Goal: Task Accomplishment & Management: Complete application form

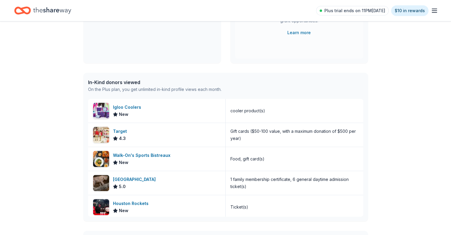
scroll to position [119, 0]
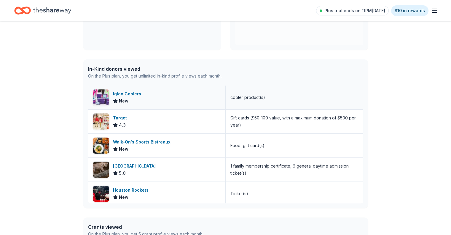
click at [125, 93] on div "Igloo Coolers" at bounding box center [128, 93] width 31 height 7
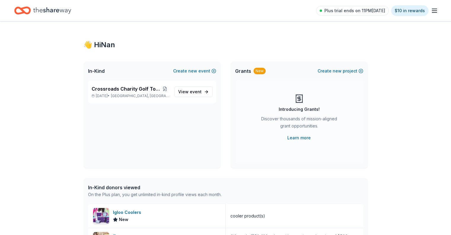
scroll to position [0, 0]
click at [121, 89] on span "Crossroads Charity Golf Tournament" at bounding box center [126, 88] width 69 height 7
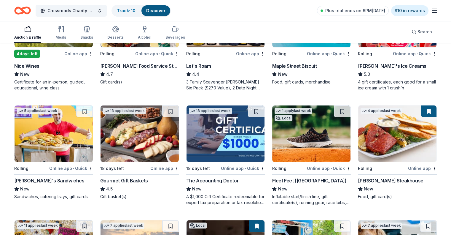
scroll to position [148, 0]
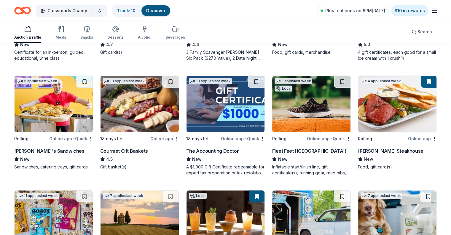
click at [124, 111] on img at bounding box center [140, 104] width 78 height 56
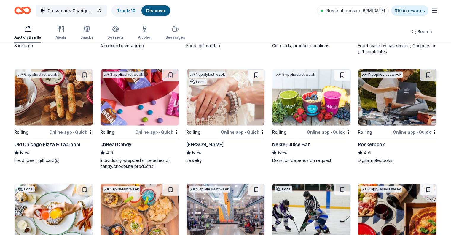
scroll to position [1616, 0]
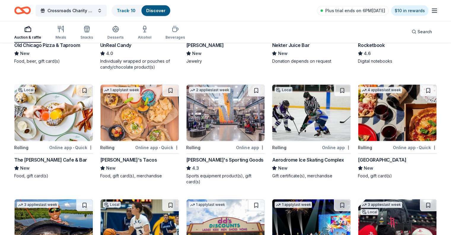
click at [128, 125] on img at bounding box center [140, 113] width 78 height 56
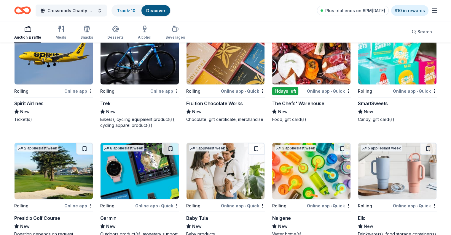
scroll to position [3568, 0]
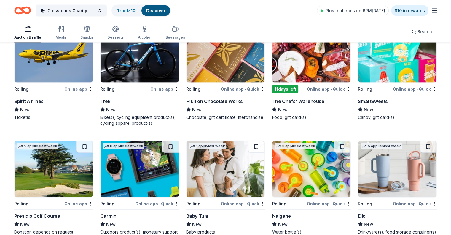
click at [67, 71] on img at bounding box center [54, 54] width 78 height 56
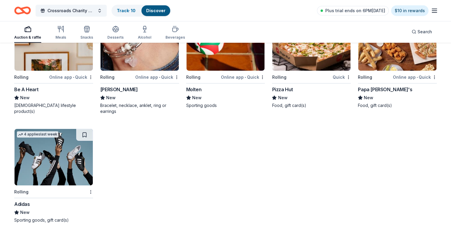
scroll to position [4264, 0]
click at [57, 157] on img at bounding box center [54, 157] width 78 height 56
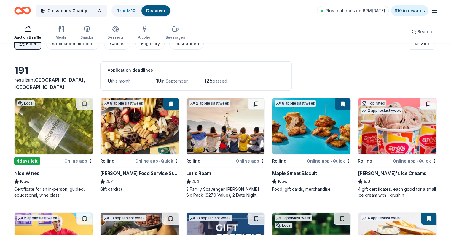
scroll to position [0, 0]
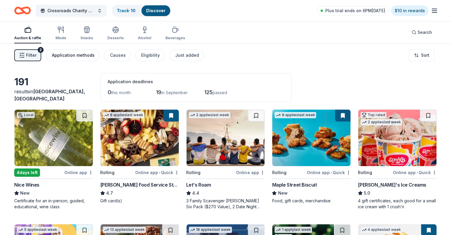
click at [78, 57] on div "Application methods" at bounding box center [73, 55] width 43 height 7
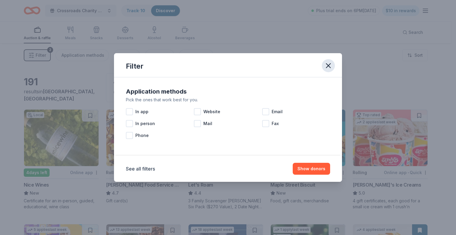
click at [328, 65] on icon "button" at bounding box center [328, 65] width 4 height 4
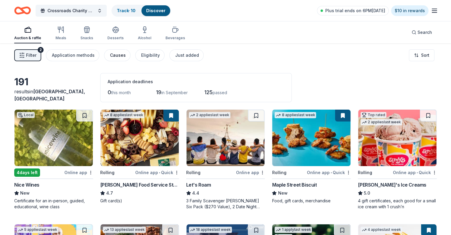
click at [124, 58] on button "Causes" at bounding box center [117, 55] width 26 height 12
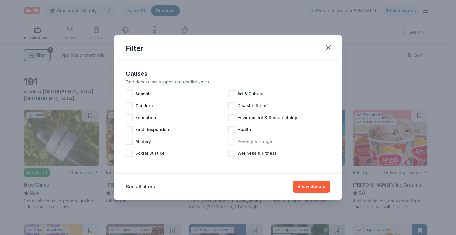
click at [233, 142] on div at bounding box center [231, 141] width 7 height 7
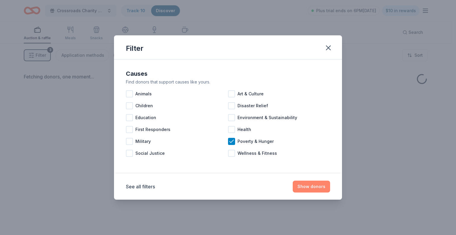
click at [315, 187] on button "Show donors" at bounding box center [310, 186] width 37 height 12
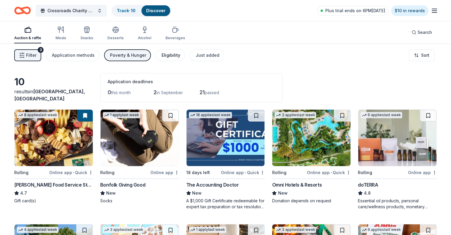
click at [170, 53] on div "Eligibility" at bounding box center [171, 55] width 19 height 7
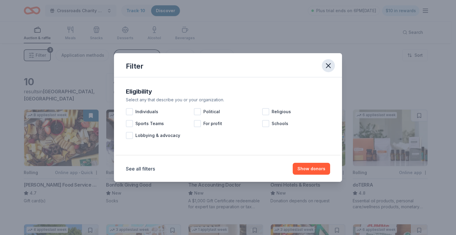
click at [329, 65] on icon "button" at bounding box center [328, 65] width 8 height 8
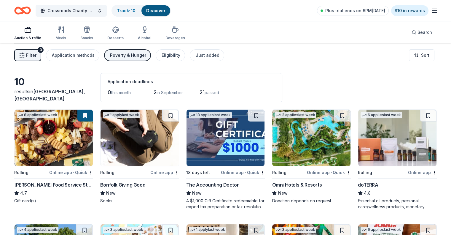
click at [133, 57] on div "Poverty & Hunger" at bounding box center [128, 55] width 36 height 7
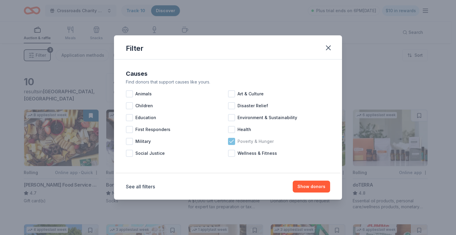
click at [231, 141] on icon at bounding box center [231, 141] width 4 height 3
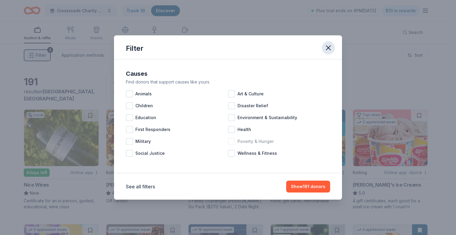
click at [326, 46] on icon "button" at bounding box center [328, 48] width 4 height 4
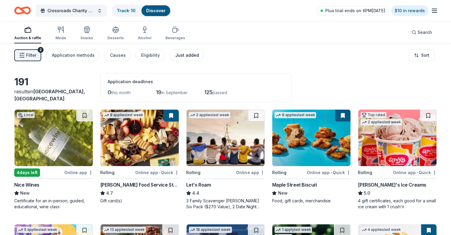
click at [189, 58] on div "Just added" at bounding box center [187, 55] width 24 height 7
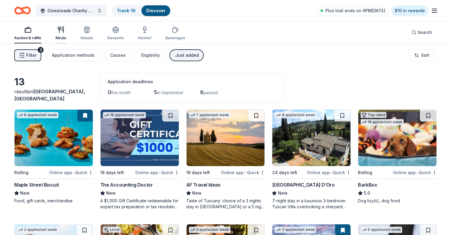
click at [66, 34] on div "Meals" at bounding box center [60, 33] width 11 height 14
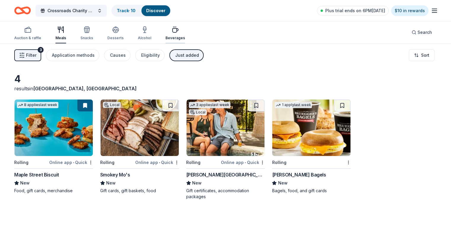
click at [183, 36] on div "Beverages" at bounding box center [176, 38] width 20 height 5
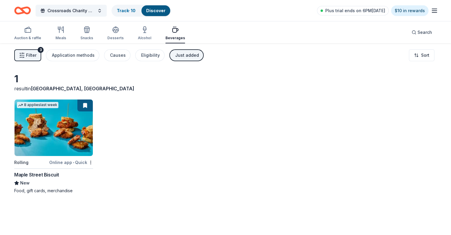
click at [165, 12] on link "Discover" at bounding box center [155, 10] width 19 height 5
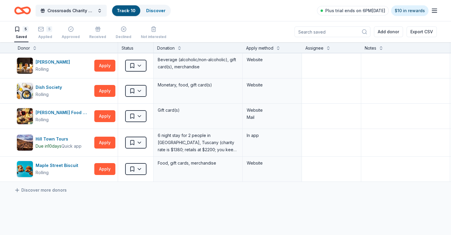
click at [431, 11] on icon "button" at bounding box center [434, 10] width 7 height 7
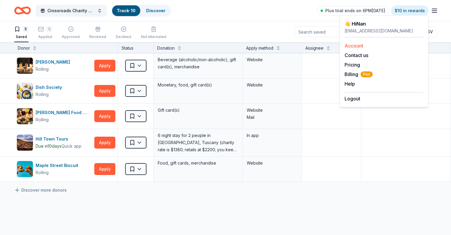
click at [357, 45] on link "Account" at bounding box center [354, 46] width 19 height 6
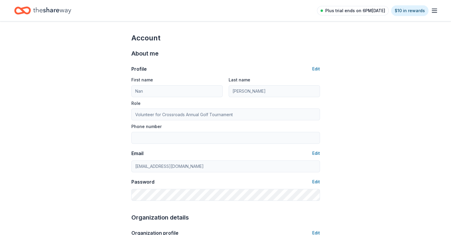
click at [348, 12] on span "Plus trial ends on 6PM[DATE]" at bounding box center [355, 10] width 60 height 7
click at [350, 12] on span "Plus trial ends on 6PM[DATE]" at bounding box center [355, 10] width 60 height 7
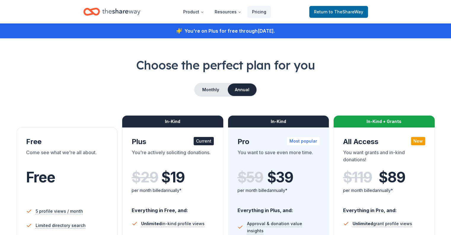
click at [350, 12] on span "to TheShareWay" at bounding box center [346, 11] width 34 height 5
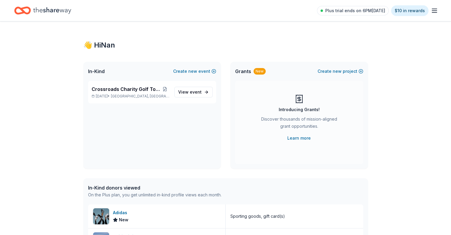
click at [350, 12] on span "Plus trial ends on 6PM[DATE]" at bounding box center [355, 10] width 60 height 7
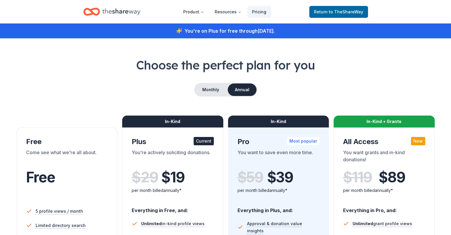
click at [186, 32] on div "You're on Plus for free through September 03, 2025 ." at bounding box center [225, 30] width 451 height 15
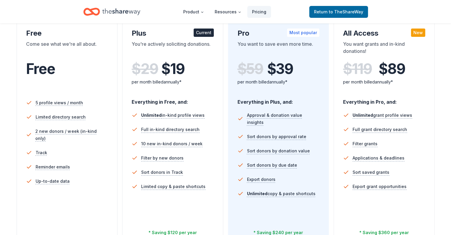
scroll to position [119, 0]
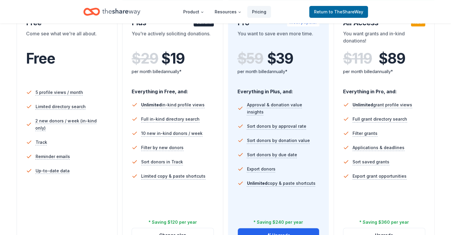
click at [47, 206] on div "Free Come see what we're all about. Free 5 profile views / month Limited direct…" at bounding box center [67, 130] width 101 height 243
click at [53, 200] on div "5 profile views / month Limited directory search 2 new donors / week (in-kind o…" at bounding box center [67, 154] width 82 height 142
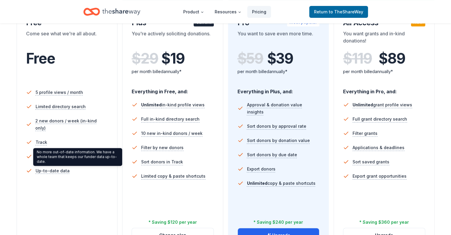
click at [48, 160] on div "No more out-of-date information. We have a whole team that keeps our funder dat…" at bounding box center [77, 157] width 89 height 18
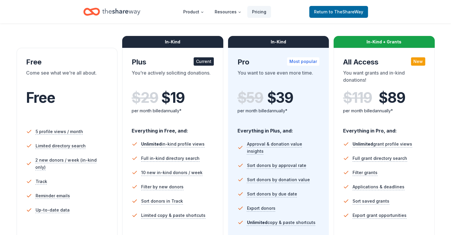
scroll to position [0, 0]
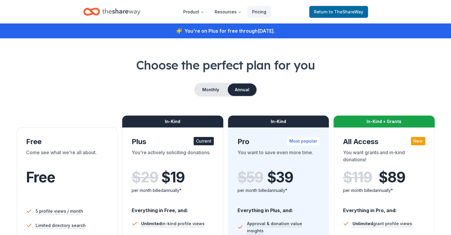
click at [177, 31] on icon at bounding box center [179, 30] width 5 height 5
drag, startPoint x: 258, startPoint y: 32, endPoint x: 399, endPoint y: 44, distance: 141.1
click at [348, 14] on span "to TheShareWay" at bounding box center [346, 11] width 34 height 5
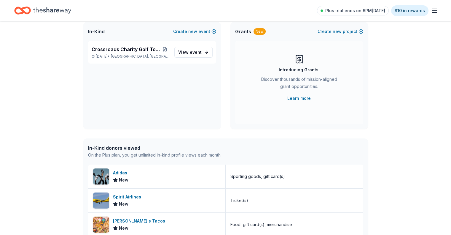
scroll to position [30, 0]
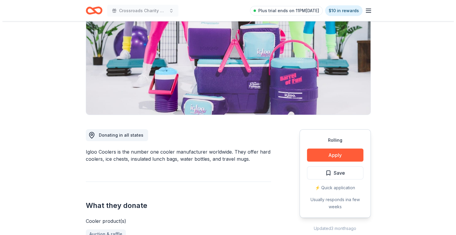
scroll to position [89, 0]
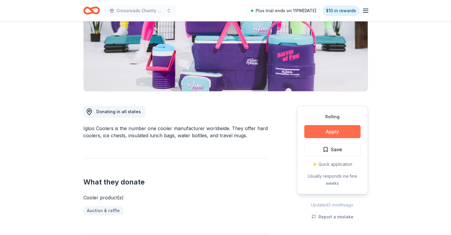
click at [337, 131] on button "Apply" at bounding box center [332, 131] width 56 height 13
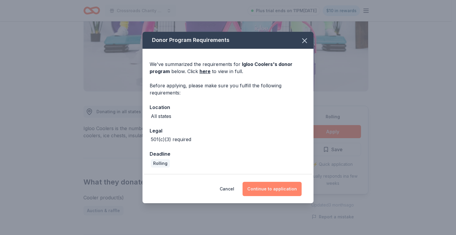
click at [271, 189] on button "Continue to application" at bounding box center [271, 189] width 59 height 14
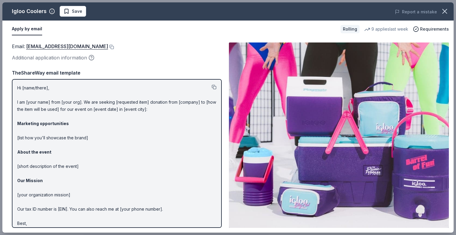
click at [212, 86] on button at bounding box center [214, 87] width 5 height 5
click at [76, 11] on span "Save" at bounding box center [77, 11] width 10 height 7
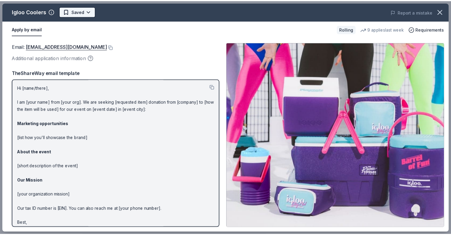
scroll to position [0, 0]
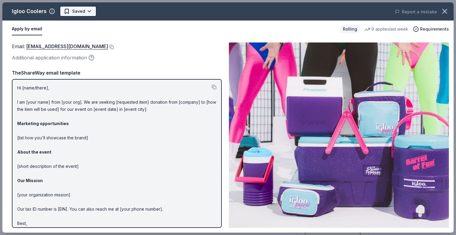
click at [88, 9] on html "Crossroads Charity Golf Tournament Plus trial ends on 11PM, 9/3 $10 in rewards …" at bounding box center [228, 117] width 456 height 235
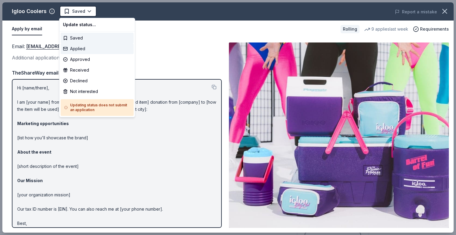
click at [77, 48] on div "Applied" at bounding box center [97, 48] width 73 height 11
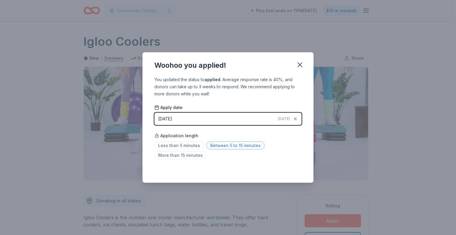
click at [233, 145] on span "Between 5 to 15 minutes" at bounding box center [235, 145] width 58 height 8
click at [299, 66] on icon "button" at bounding box center [299, 65] width 8 height 8
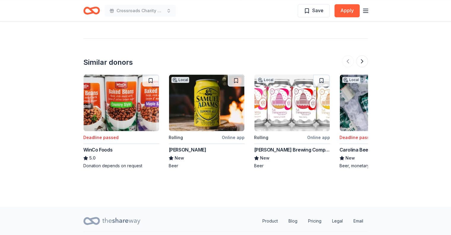
scroll to position [713, 0]
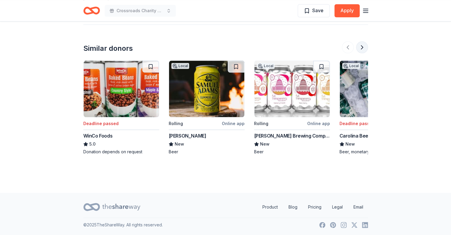
click at [362, 48] on button at bounding box center [362, 47] width 12 height 12
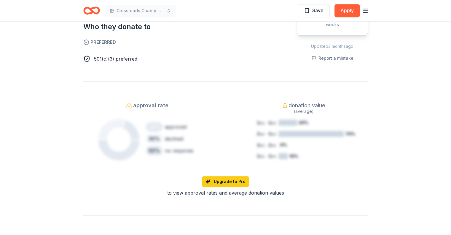
scroll to position [0, 0]
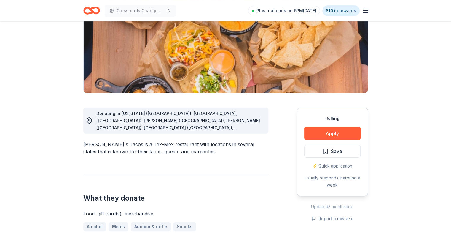
scroll to position [89, 0]
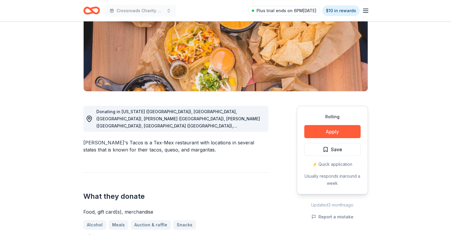
click at [250, 119] on span "Donating in Arkansas (AR), Fayetteville, (AR), Rogers (AR), Gilbert (AZ), Phoen…" at bounding box center [178, 165] width 164 height 112
click at [260, 128] on span "Donating in Arkansas (AR), Fayetteville, (AR), Rogers (AR), Gilbert (AZ), Phoen…" at bounding box center [178, 165] width 164 height 112
click at [91, 116] on icon at bounding box center [89, 118] width 7 height 7
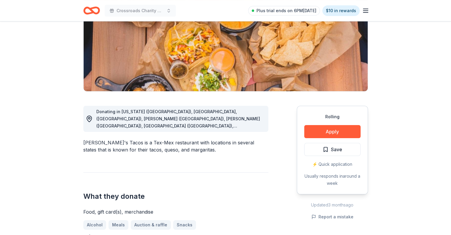
click at [89, 118] on icon at bounding box center [89, 118] width 7 height 7
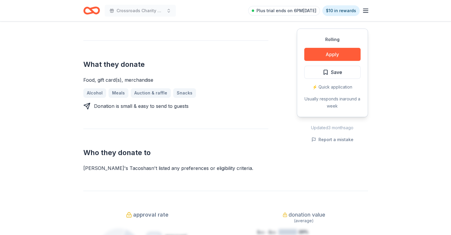
scroll to position [208, 0]
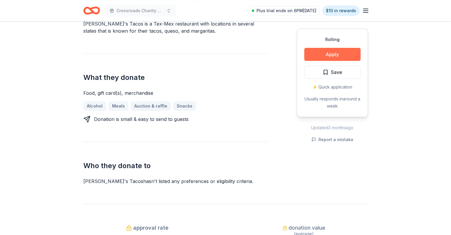
click at [339, 55] on button "Apply" at bounding box center [332, 54] width 56 height 13
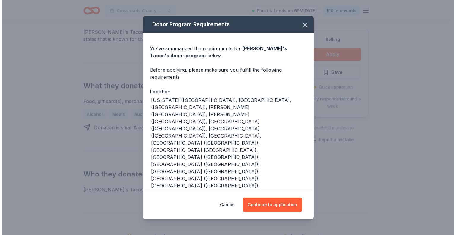
scroll to position [212, 0]
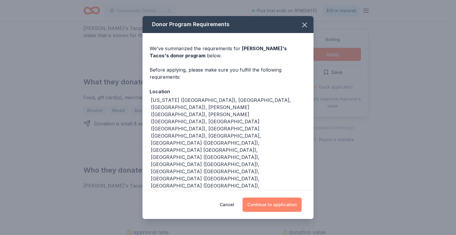
click at [268, 197] on button "Continue to application" at bounding box center [271, 204] width 59 height 14
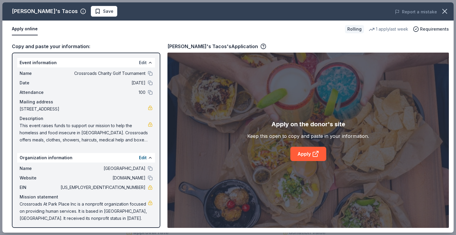
click at [139, 61] on button "Edit" at bounding box center [143, 62] width 8 height 7
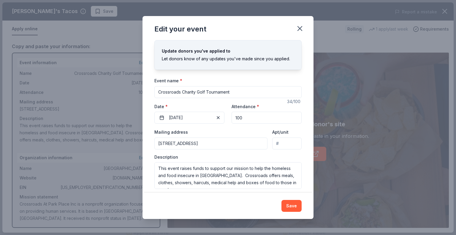
scroll to position [16, 0]
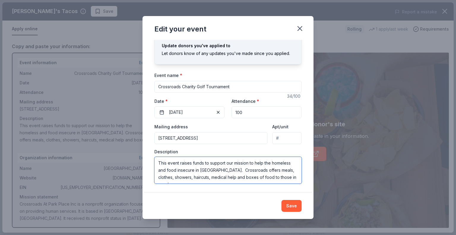
click at [230, 171] on textarea "This event raises funds to support our mission to help the homeless and food in…" at bounding box center [227, 170] width 147 height 27
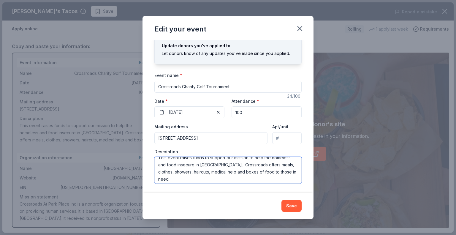
scroll to position [7, 0]
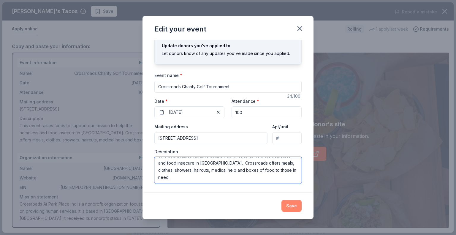
type textarea "This event raises funds to support our mission to help the homeless and food in…"
click at [291, 209] on button "Save" at bounding box center [291, 206] width 20 height 12
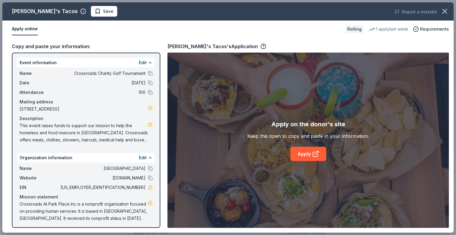
scroll to position [1, 0]
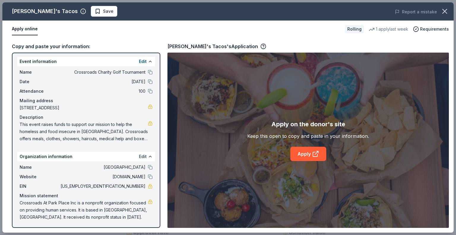
click at [139, 156] on button "Edit" at bounding box center [143, 156] width 8 height 7
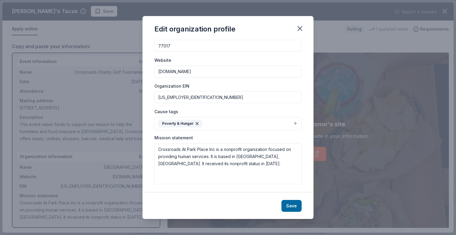
scroll to position [46, 0]
click at [211, 164] on textarea "Crossroads At Park Place Inc is a nonprofit organization focused on providing h…" at bounding box center [227, 163] width 147 height 41
paste textarea "Our mission is simple: to provide services to promote the health, hygiene, and …"
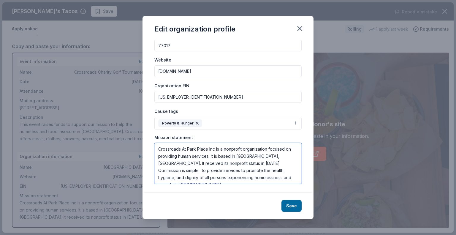
scroll to position [0, 0]
click at [231, 161] on textarea "Crossroads At Park Place Inc is a nonprofit organization focused on providing h…" at bounding box center [227, 163] width 147 height 41
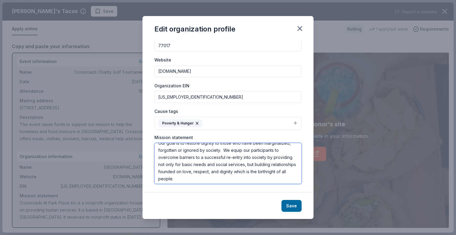
scroll to position [64, 0]
type textarea "Crossroads At Park Place Inc is a nonprofit organization focused on providing h…"
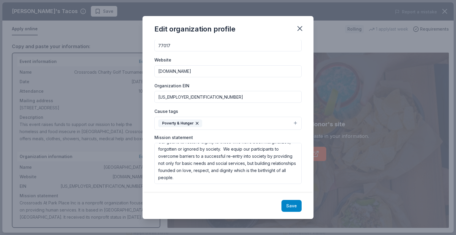
click at [290, 206] on button "Save" at bounding box center [291, 206] width 20 height 12
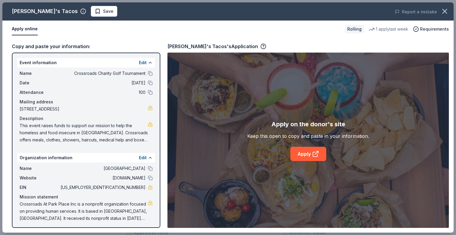
scroll to position [1, 0]
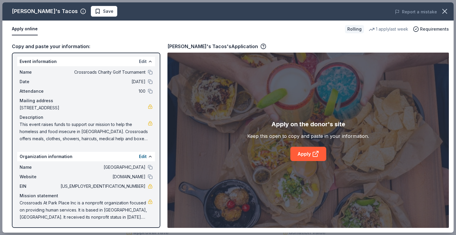
click at [139, 59] on button "Edit" at bounding box center [143, 61] width 8 height 7
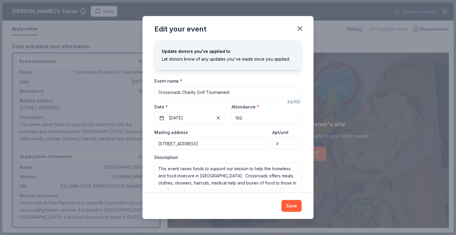
scroll to position [16, 0]
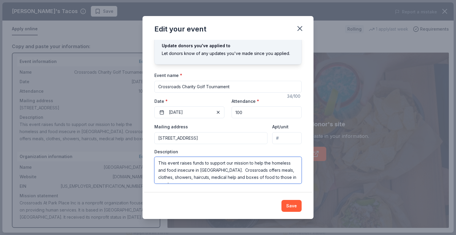
drag, startPoint x: 261, startPoint y: 163, endPoint x: 179, endPoint y: 162, distance: 82.2
click at [179, 162] on textarea "This event raises funds to support our mission to help the homeless and food in…" at bounding box center [227, 170] width 147 height 27
type textarea "This event benefits the homeless and food insecure in Southeast Houston. Crossr…"
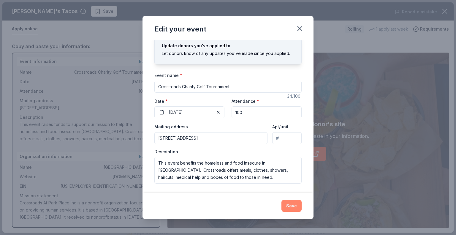
click at [290, 206] on button "Save" at bounding box center [291, 206] width 20 height 12
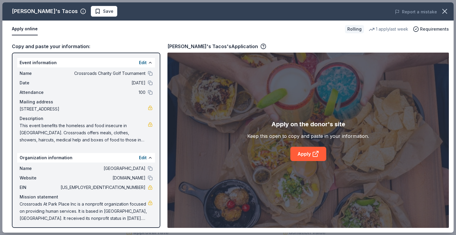
scroll to position [1, 0]
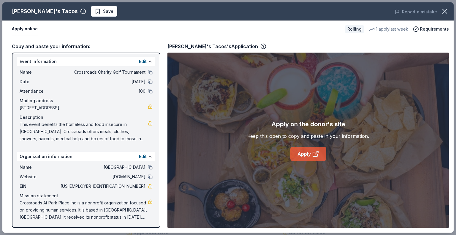
click at [316, 152] on icon at bounding box center [315, 153] width 7 height 7
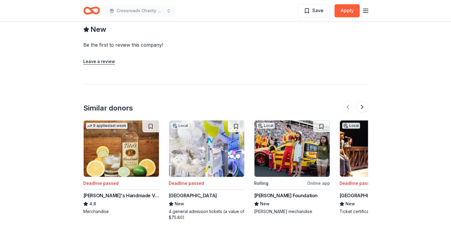
scroll to position [534, 0]
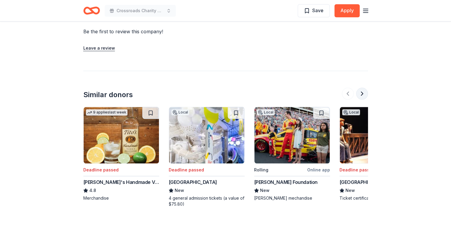
click at [363, 92] on button at bounding box center [362, 94] width 12 height 12
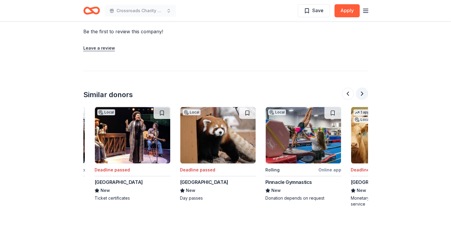
scroll to position [0, 256]
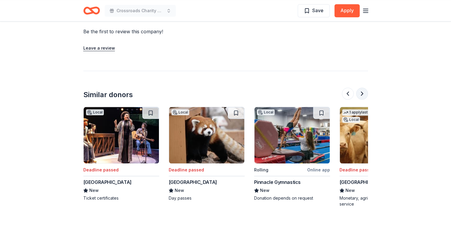
click at [363, 92] on button at bounding box center [362, 94] width 12 height 12
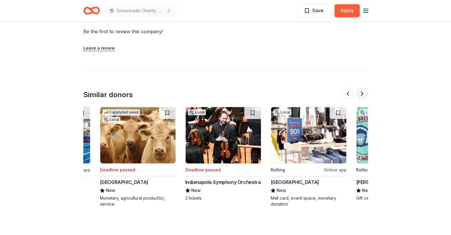
scroll to position [0, 513]
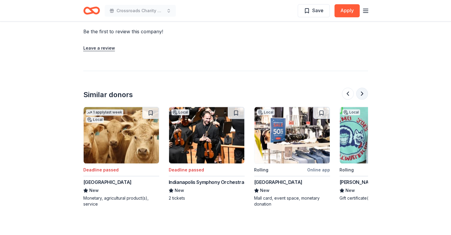
click at [363, 92] on button at bounding box center [362, 94] width 12 height 12
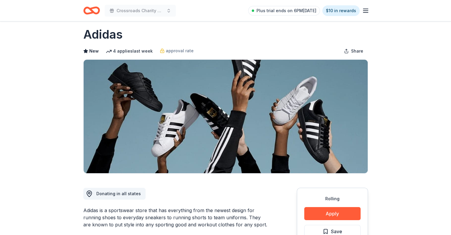
scroll to position [0, 0]
